Goal: Transaction & Acquisition: Purchase product/service

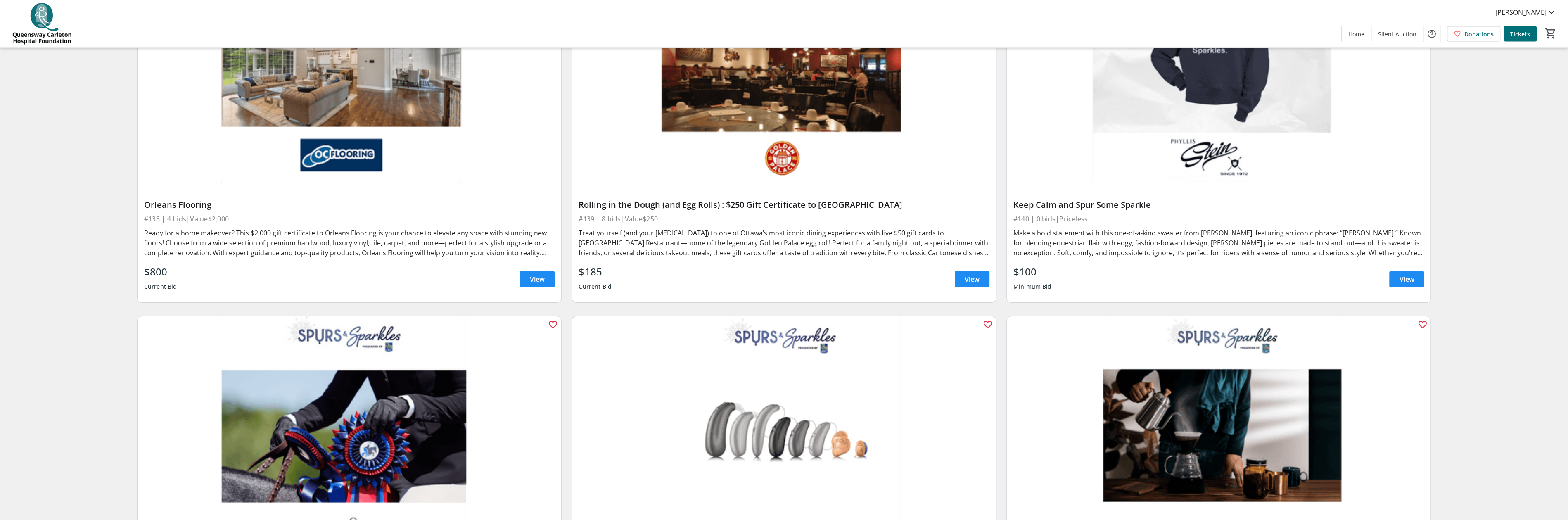
scroll to position [4519, 0]
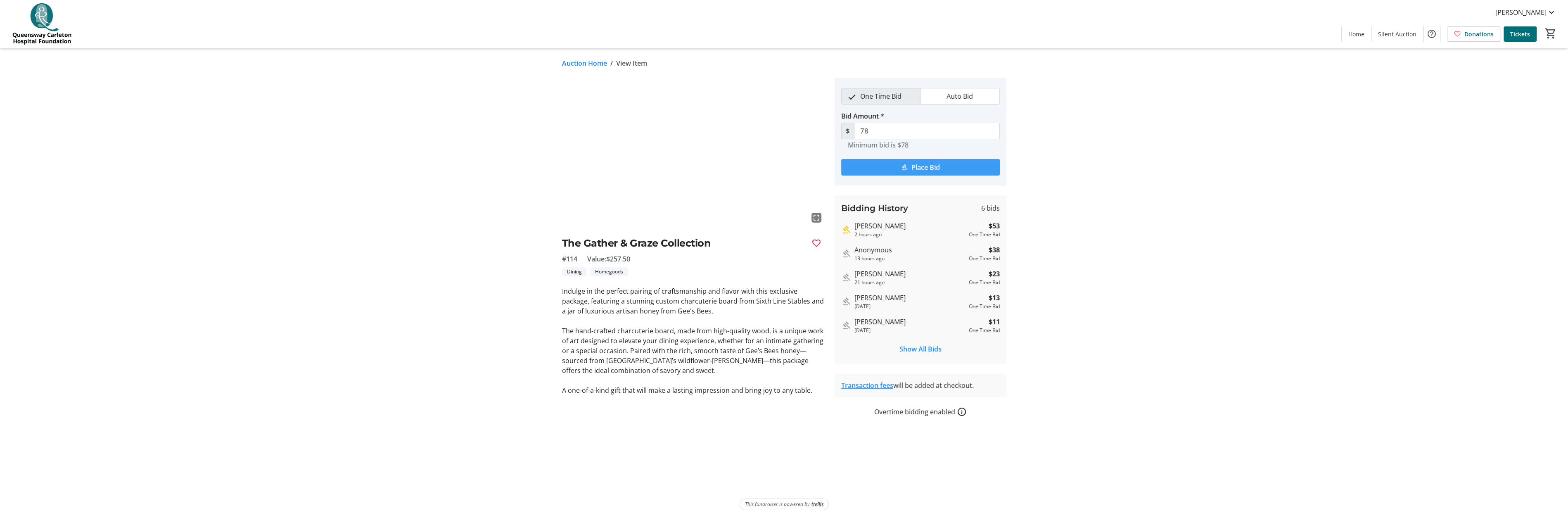
click at [937, 166] on span "Place Bid" at bounding box center [925, 167] width 29 height 10
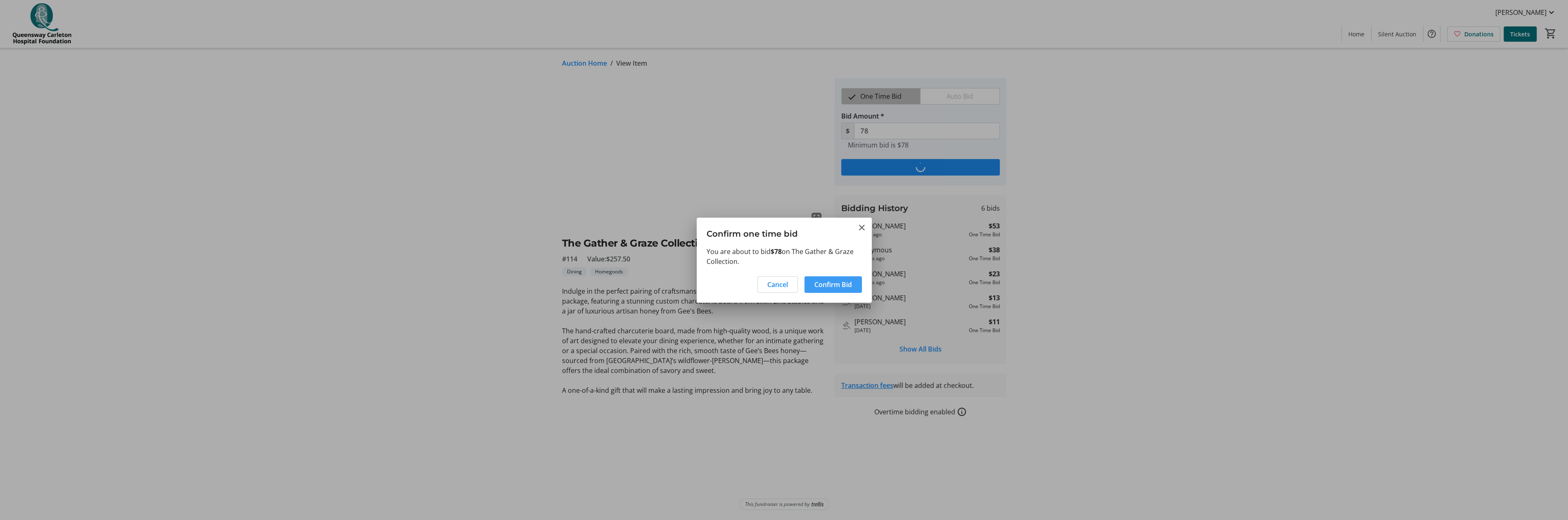
click at [839, 284] on span "Confirm Bid" at bounding box center [833, 284] width 38 height 10
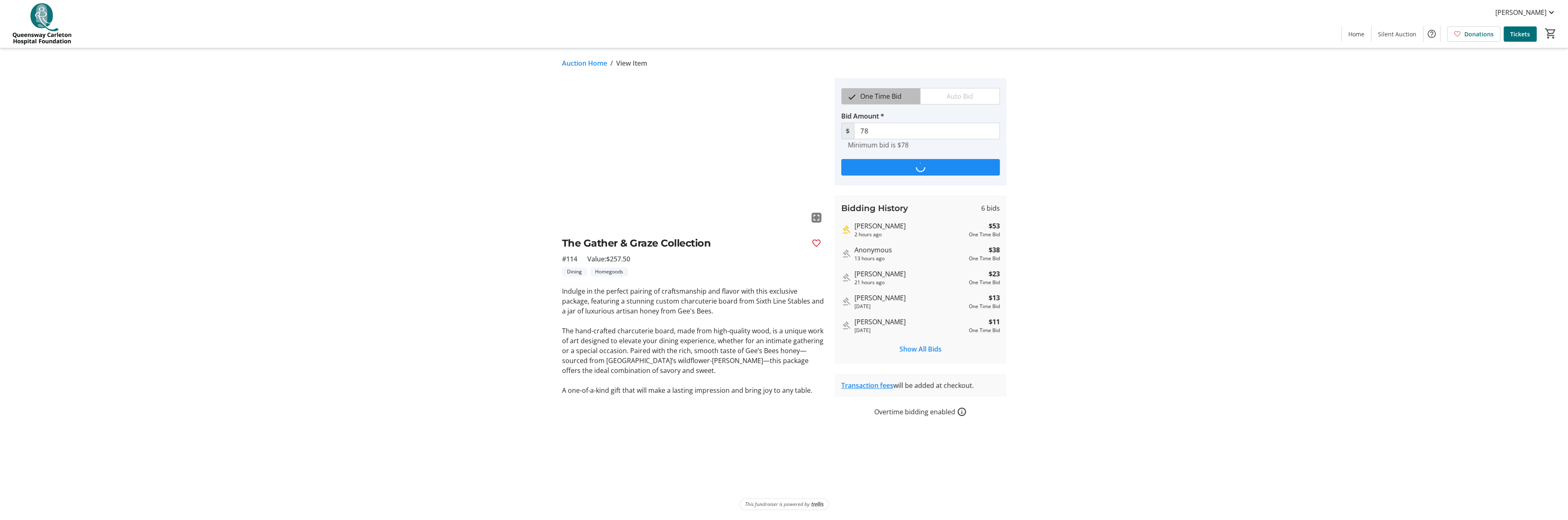
type input "103"
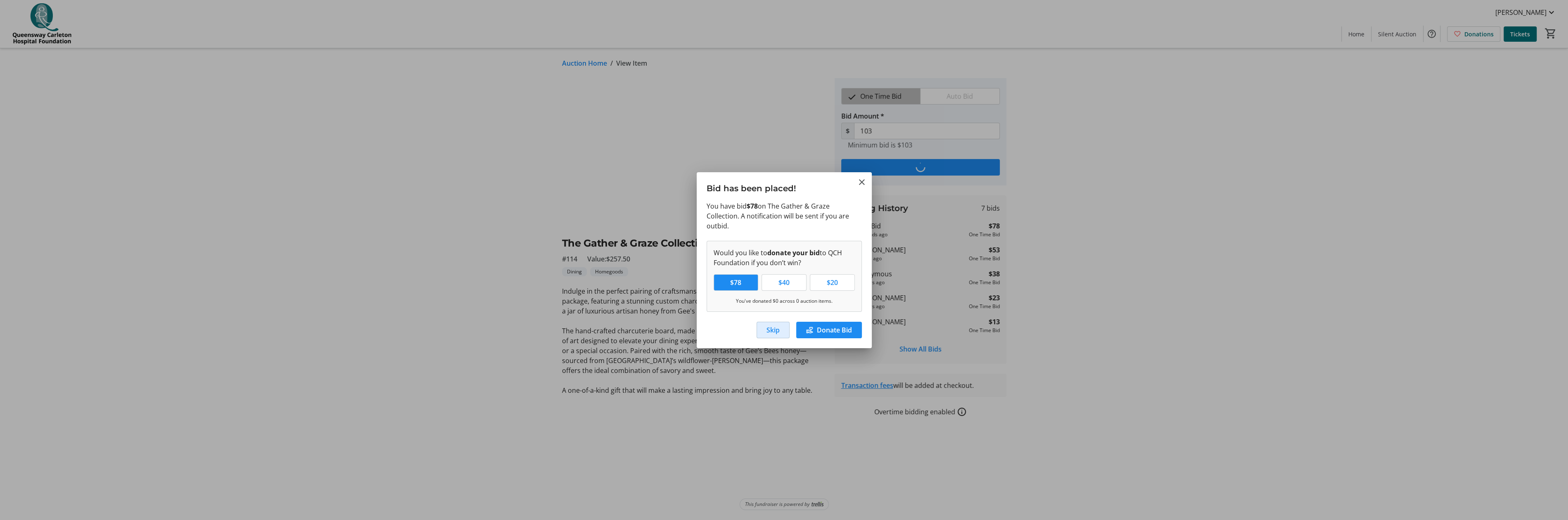
click at [775, 329] on span "Skip" at bounding box center [773, 330] width 13 height 10
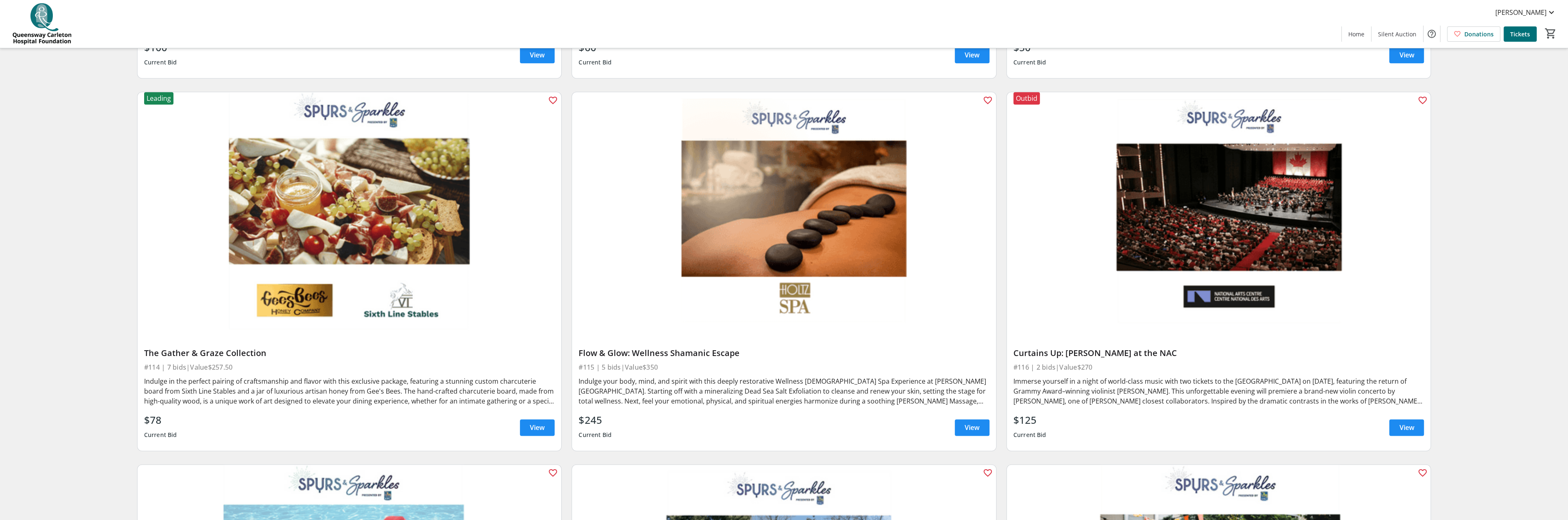
scroll to position [1515, 0]
